Goal: Information Seeking & Learning: Learn about a topic

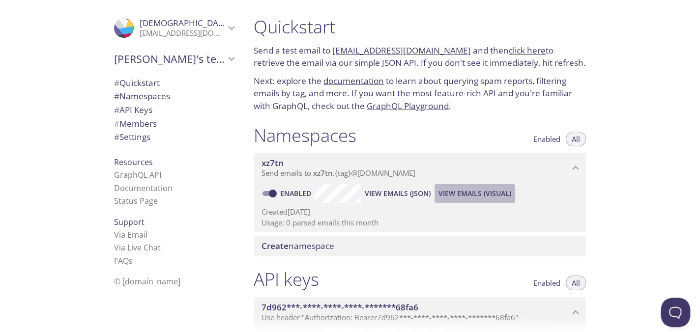
click at [502, 199] on span "View Emails (Visual)" at bounding box center [474, 194] width 73 height 12
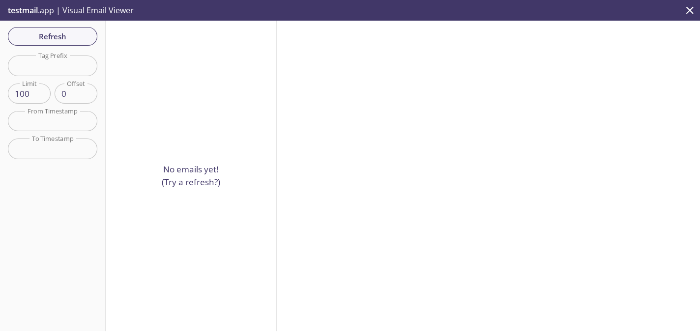
click at [59, 159] on input "text" at bounding box center [52, 149] width 89 height 20
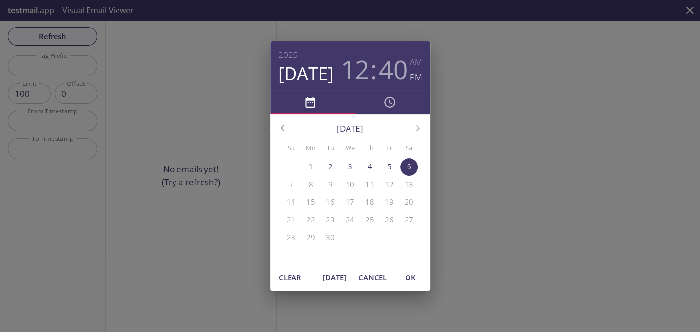
click at [368, 277] on span "Cancel" at bounding box center [372, 277] width 28 height 13
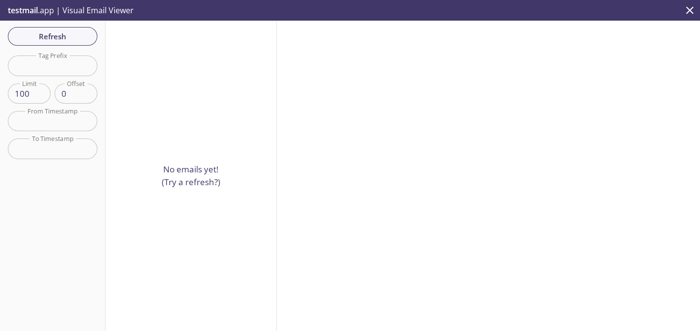
click at [195, 172] on p "No emails yet! (Try a refresh?)" at bounding box center [191, 175] width 58 height 25
click at [44, 38] on span "Refresh" at bounding box center [53, 36] width 74 height 13
click at [28, 12] on span "testmail" at bounding box center [23, 10] width 30 height 11
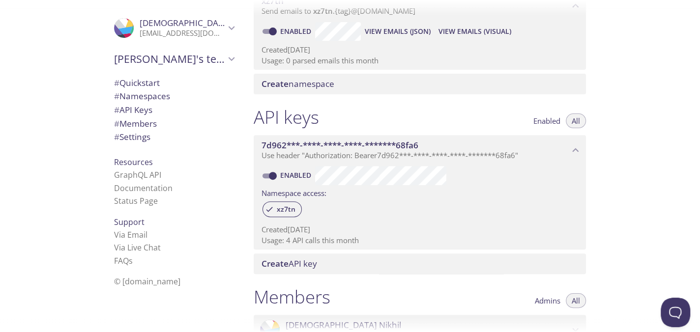
scroll to position [166, 0]
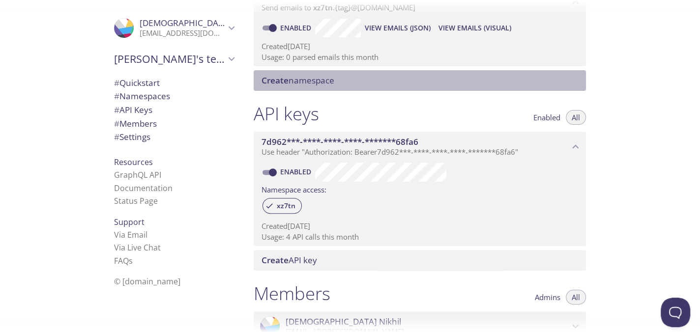
click at [334, 86] on span "Create namespace" at bounding box center [297, 80] width 73 height 11
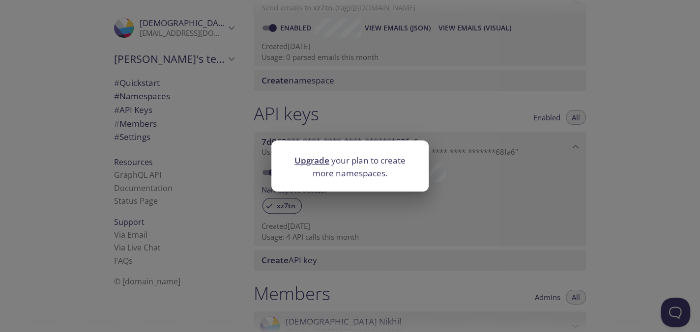
click at [431, 110] on div "Upgrade your plan to create more namespaces." at bounding box center [350, 166] width 700 height 332
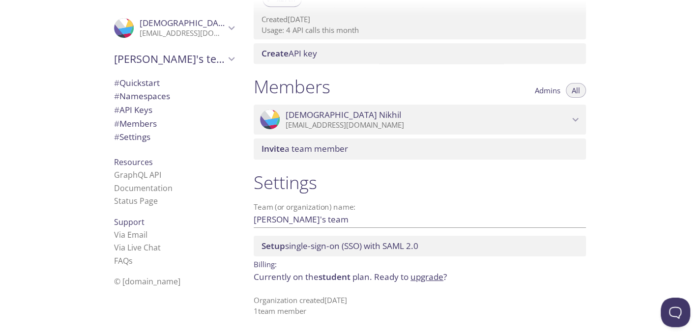
scroll to position [501, 0]
click at [156, 101] on span "# Namespaces" at bounding box center [142, 95] width 56 height 11
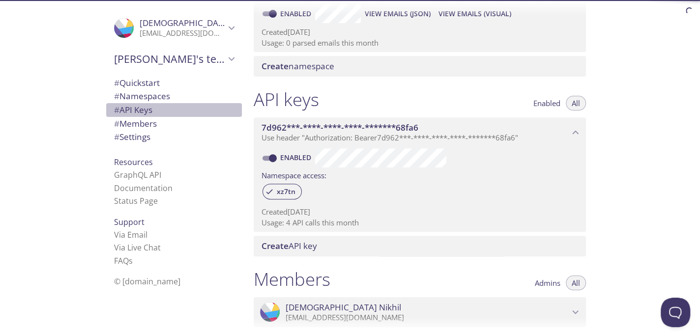
click at [146, 111] on span "# API Keys" at bounding box center [133, 109] width 38 height 11
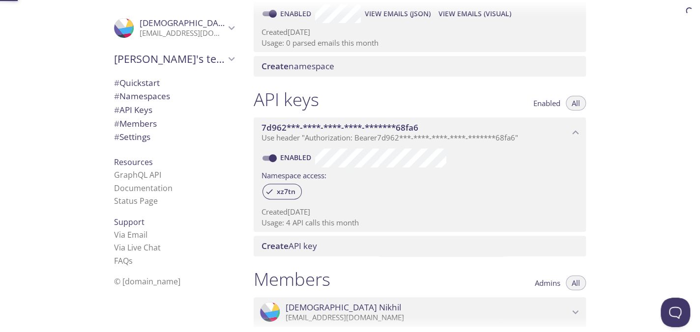
scroll to position [343, 0]
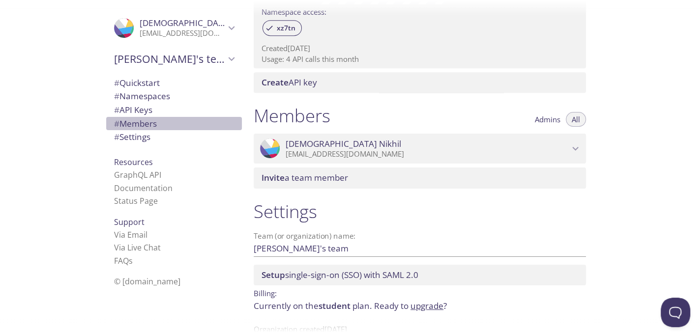
click at [141, 128] on span "# Members" at bounding box center [135, 123] width 43 height 11
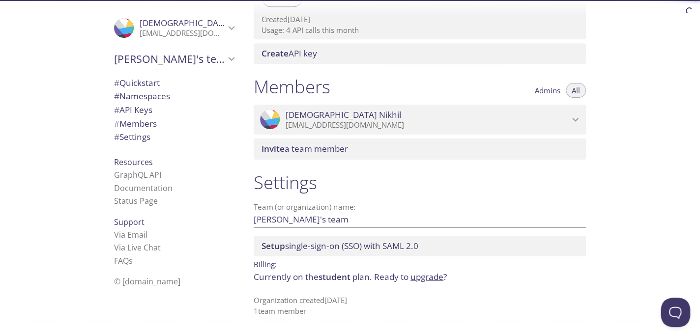
click at [130, 142] on span "# Settings" at bounding box center [132, 136] width 36 height 11
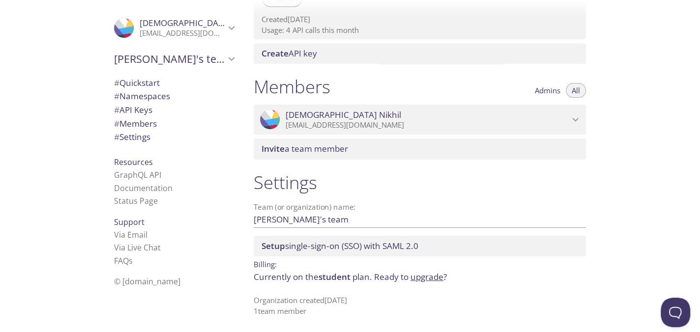
scroll to position [405, 0]
click at [134, 194] on link "Documentation" at bounding box center [143, 188] width 58 height 11
click at [133, 206] on link "Status Page" at bounding box center [136, 201] width 44 height 11
